Goal: Task Accomplishment & Management: Manage account settings

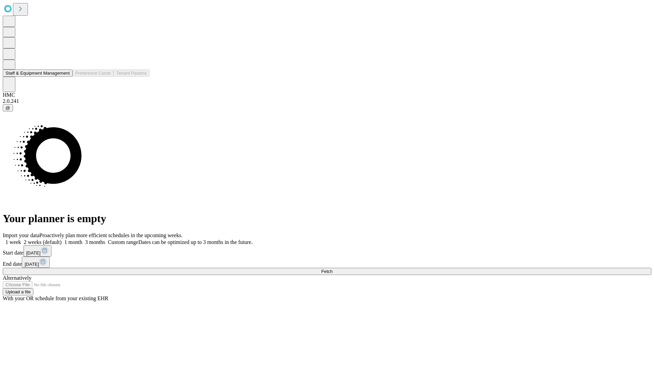
click at [64, 77] on button "Staff & Equipment Management" at bounding box center [38, 72] width 70 height 7
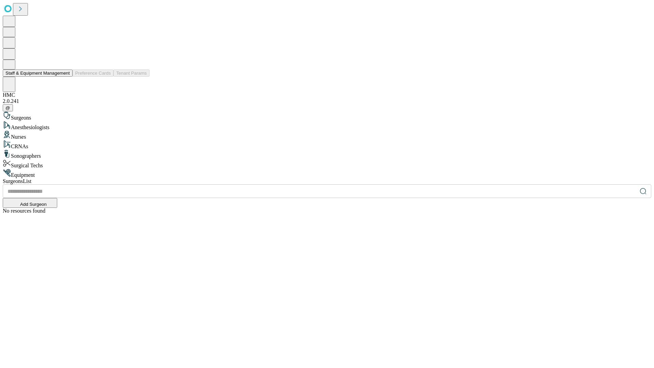
click at [65, 77] on button "Staff & Equipment Management" at bounding box center [38, 72] width 70 height 7
